Goal: Information Seeking & Learning: Check status

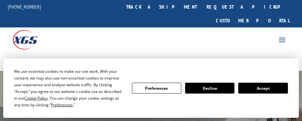
click at [270, 90] on button "Accept" at bounding box center [263, 88] width 49 height 11
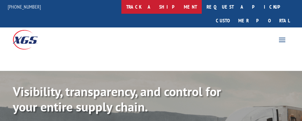
click at [171, 8] on link "track a shipment" at bounding box center [161, 7] width 80 height 14
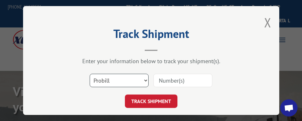
click at [139, 74] on select "Select category... Probill BOL PO" at bounding box center [119, 80] width 59 height 13
select select "po"
click at [90, 74] on select "Select category... Probill BOL PO" at bounding box center [119, 80] width 59 height 13
click at [173, 80] on input at bounding box center [183, 80] width 59 height 13
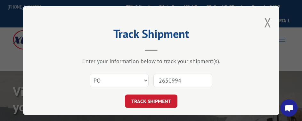
type input "26509947"
click button "TRACK SHIPMENT" at bounding box center [151, 101] width 53 height 13
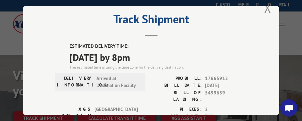
scroll to position [40, 0]
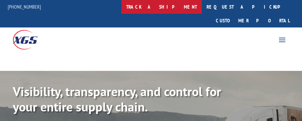
click at [179, 5] on link "track a shipment" at bounding box center [161, 7] width 80 height 14
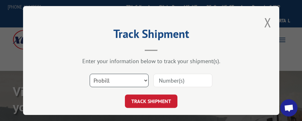
click at [128, 78] on select "Select category... Probill BOL PO" at bounding box center [119, 80] width 59 height 13
select select "po"
click at [90, 74] on select "Select category... Probill BOL PO" at bounding box center [119, 80] width 59 height 13
click at [163, 79] on input at bounding box center [183, 80] width 59 height 13
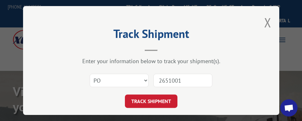
type input "26510011"
click button "TRACK SHIPMENT" at bounding box center [151, 101] width 53 height 13
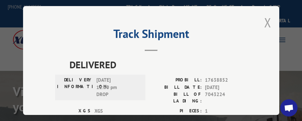
click at [264, 22] on button "Close modal" at bounding box center [267, 22] width 7 height 17
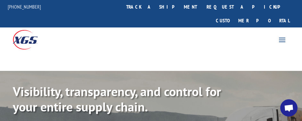
click at [168, 7] on link "track a shipment" at bounding box center [161, 7] width 80 height 14
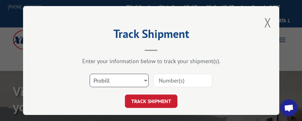
click at [109, 82] on select "Select category... Probill BOL PO" at bounding box center [119, 80] width 59 height 13
select select "po"
click at [90, 74] on select "Select category... Probill BOL PO" at bounding box center [119, 80] width 59 height 13
click at [170, 78] on input at bounding box center [183, 80] width 59 height 13
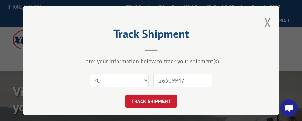
type input "26509947"
click at [125, 95] on button "TRACK SHIPMENT" at bounding box center [151, 101] width 53 height 13
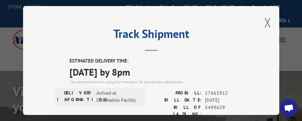
click at [270, 19] on div "Track Shipment ESTIMATED DELIVERY TIME: [DATE] by 8pm The estimated time is usi…" at bounding box center [151, 60] width 256 height 109
click at [260, 21] on div "Track Shipment ESTIMATED DELIVERY TIME: [DATE] by 8pm The estimated time is usi…" at bounding box center [151, 60] width 256 height 109
click at [264, 20] on button "Close modal" at bounding box center [267, 22] width 7 height 17
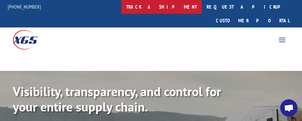
click at [180, 5] on link "track a shipment" at bounding box center [161, 7] width 80 height 14
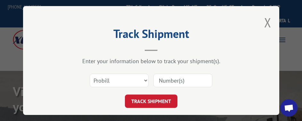
scroll to position [16, 0]
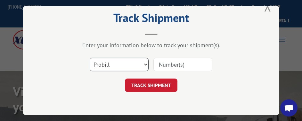
click at [129, 63] on select "Select category... Probill BOL PO" at bounding box center [119, 64] width 59 height 13
select select "po"
click at [90, 58] on select "Select category... Probill BOL PO" at bounding box center [119, 64] width 59 height 13
click at [166, 62] on input at bounding box center [183, 64] width 59 height 13
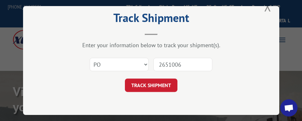
type input "26510065"
click button "TRACK SHIPMENT" at bounding box center [151, 85] width 53 height 13
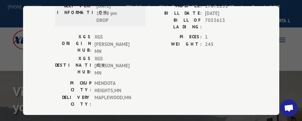
scroll to position [78, 0]
